Goal: Information Seeking & Learning: Learn about a topic

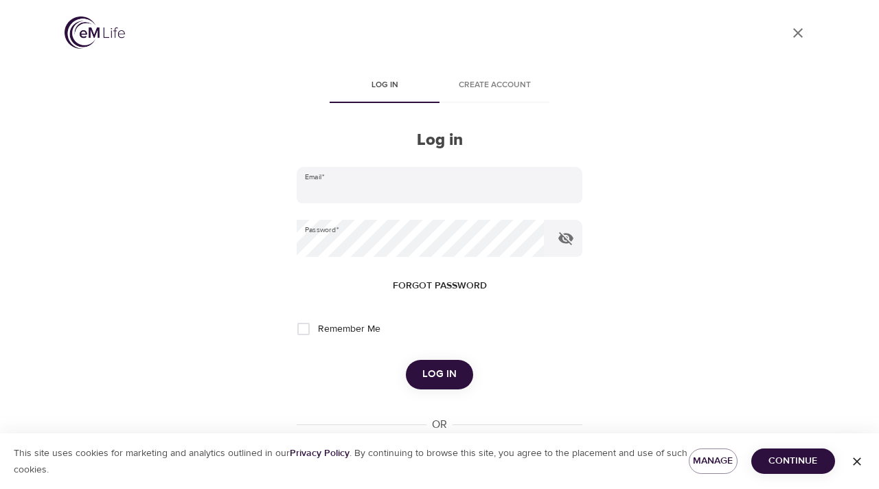
type input "agnewlynne@gmail.com"
click at [452, 375] on span "Log in" at bounding box center [439, 374] width 34 height 18
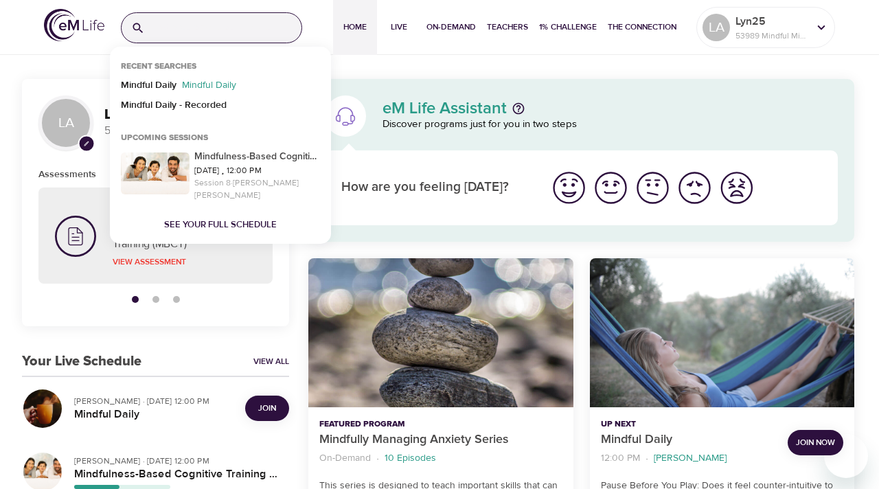
click at [180, 30] on input "search" at bounding box center [225, 28] width 151 height 30
click at [161, 86] on p "Mindful Daily" at bounding box center [149, 88] width 56 height 20
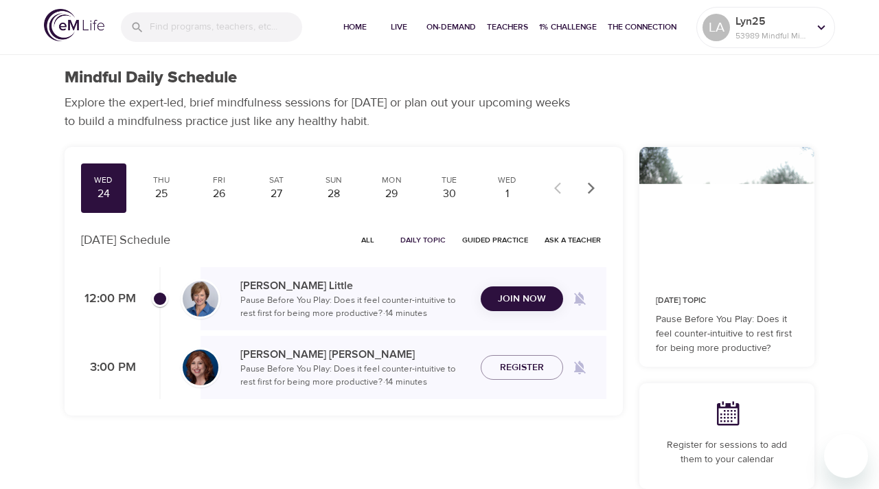
checkbox input "true"
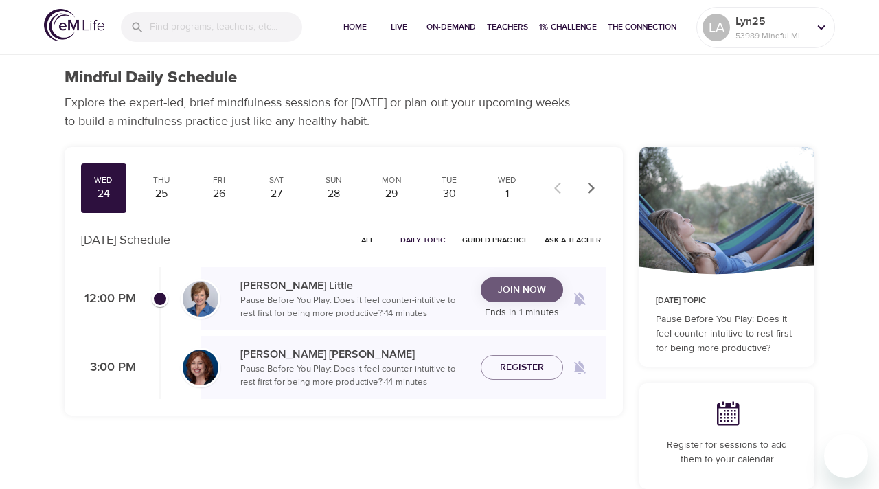
click at [518, 290] on span "Join Now" at bounding box center [522, 289] width 48 height 17
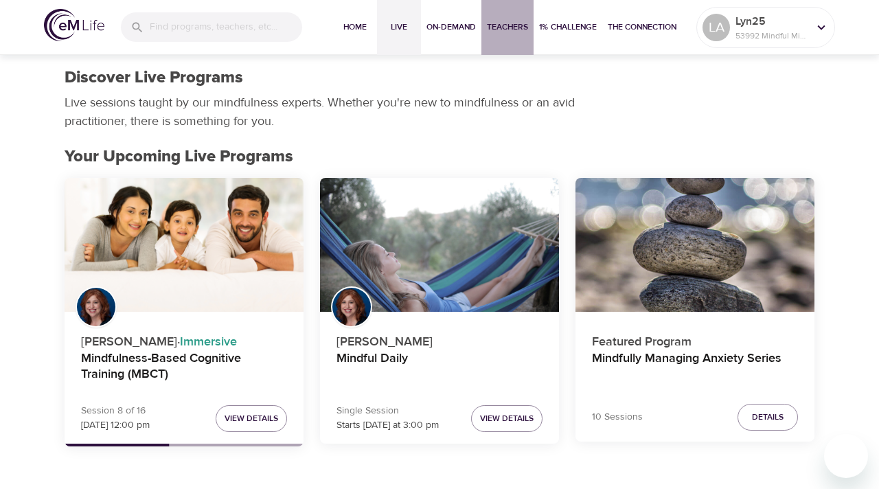
click at [492, 20] on span "Teachers" at bounding box center [507, 27] width 41 height 14
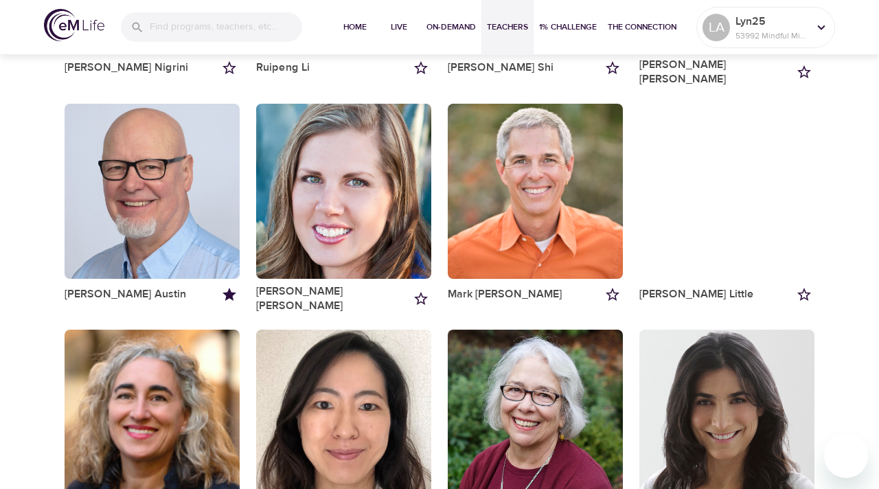
scroll to position [775, 0]
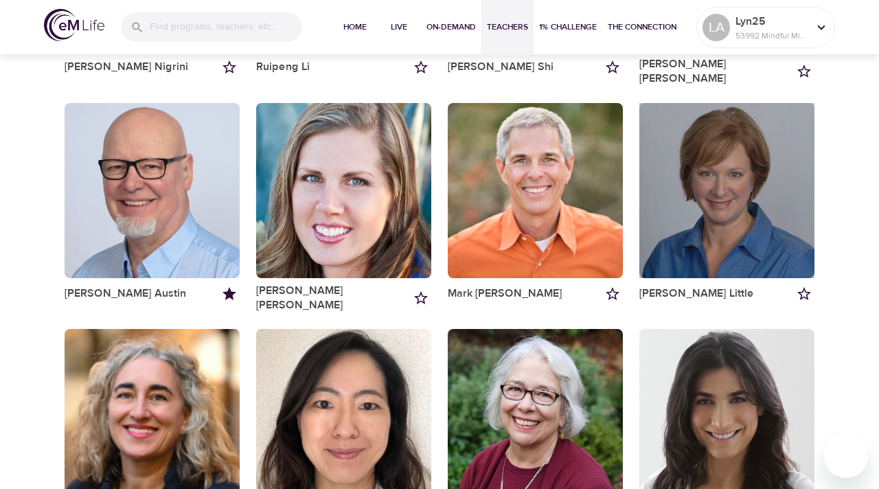
click at [760, 130] on div "button" at bounding box center [726, 190] width 175 height 175
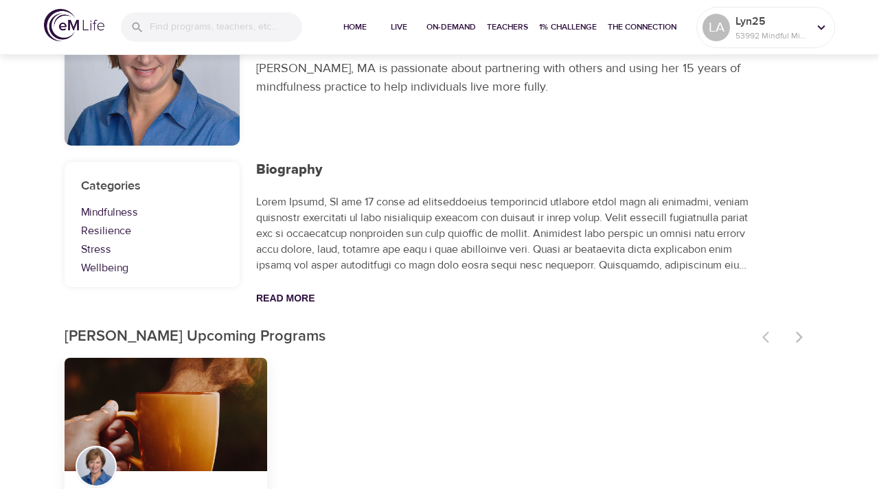
scroll to position [129, 0]
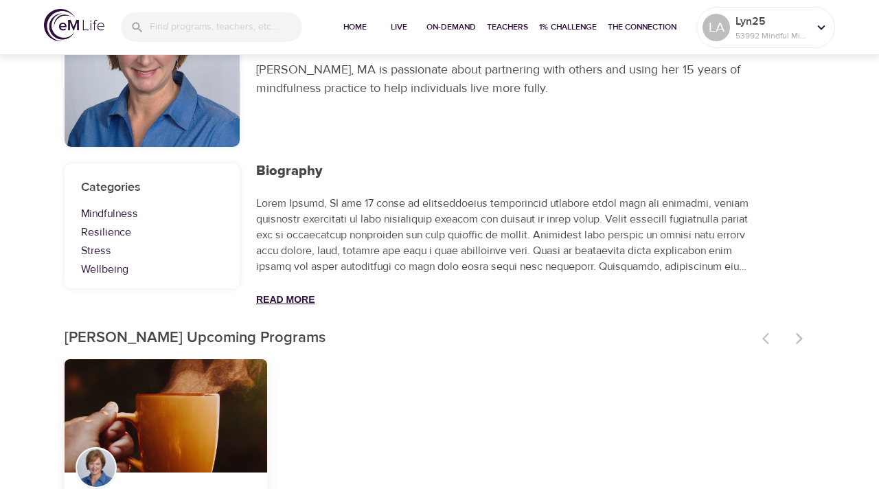
click at [303, 299] on button "Read More" at bounding box center [285, 299] width 59 height 11
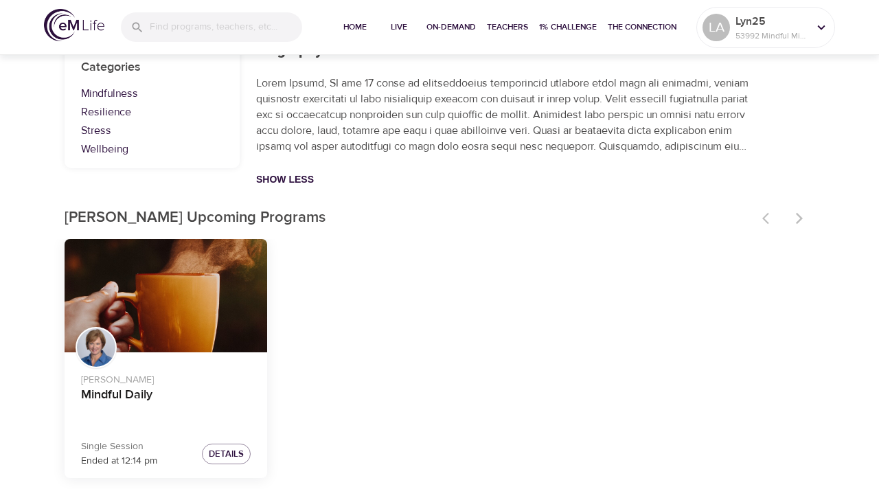
scroll to position [0, 0]
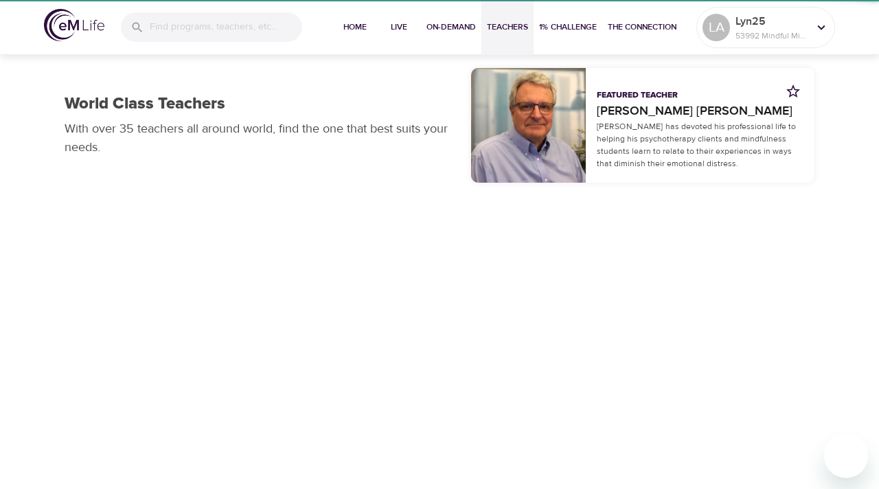
scroll to position [375, 0]
